Goal: Task Accomplishment & Management: Use online tool/utility

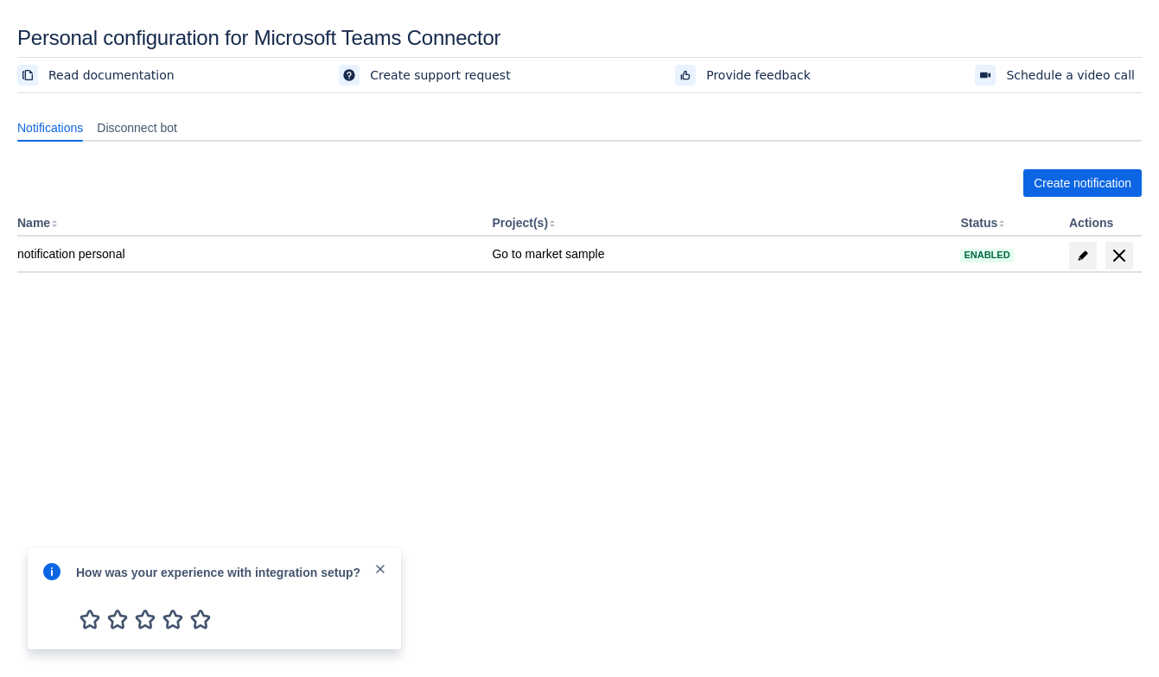
scroll to position [25, 0]
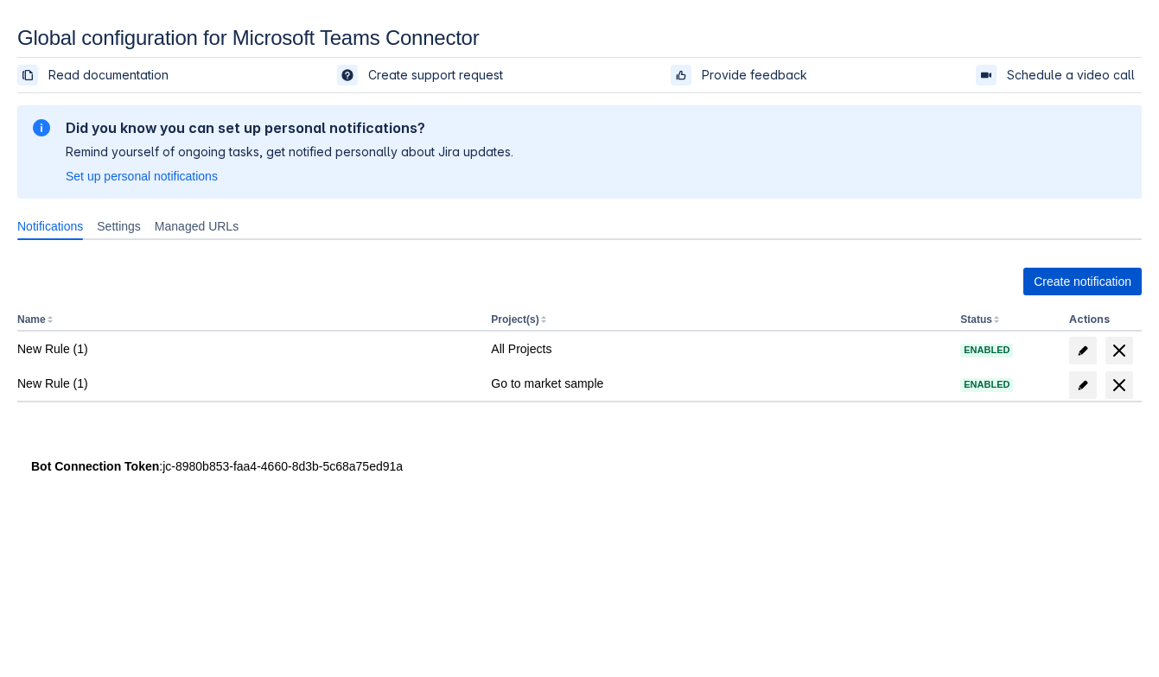
click at [1047, 288] on span "Create notification" at bounding box center [1082, 282] width 98 height 28
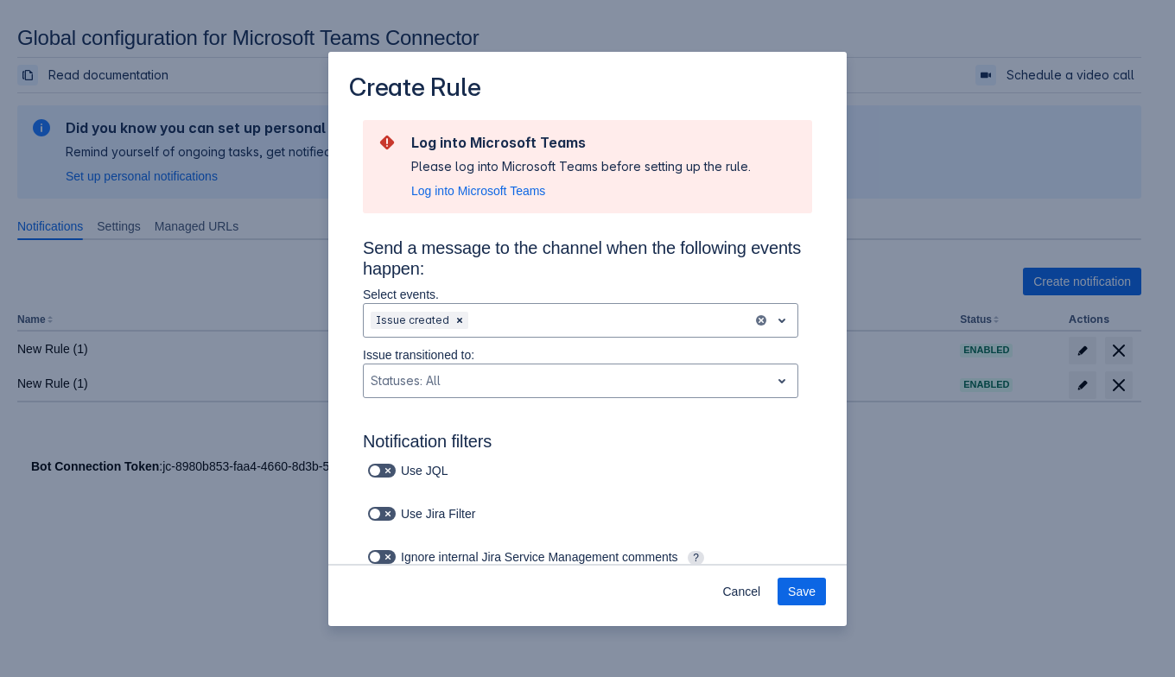
click at [448, 194] on span "Log into Microsoft Teams" at bounding box center [478, 190] width 134 height 17
